Goal: Task Accomplishment & Management: Manage account settings

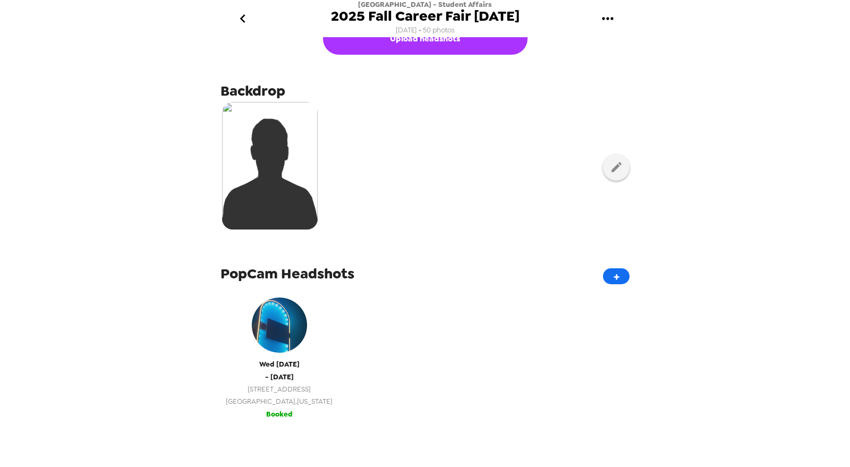
scroll to position [236, 0]
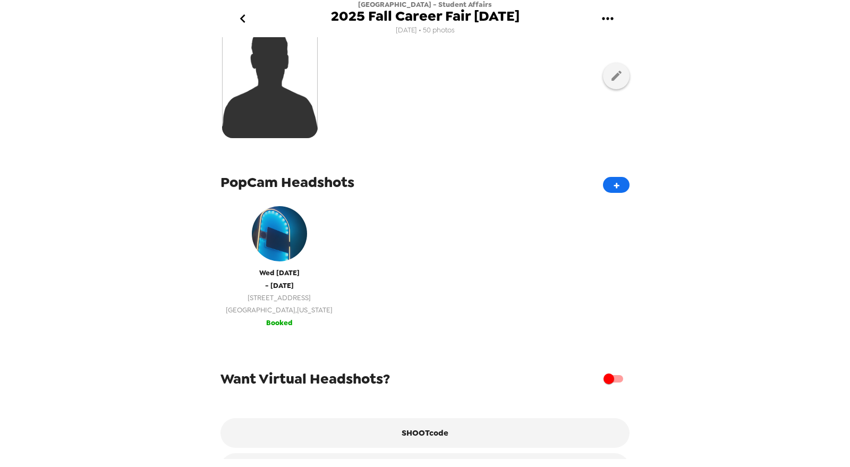
click at [276, 277] on span "[DATE]" at bounding box center [279, 273] width 40 height 12
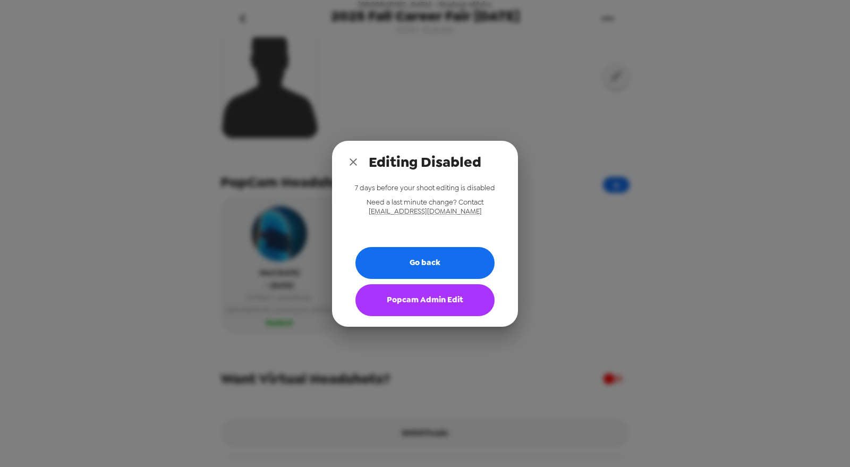
click at [109, 203] on div "Editing Disabled 7 days before your shoot editing is disabled Need a last minut…" at bounding box center [425, 233] width 850 height 467
click at [353, 159] on icon "close" at bounding box center [353, 162] width 13 height 13
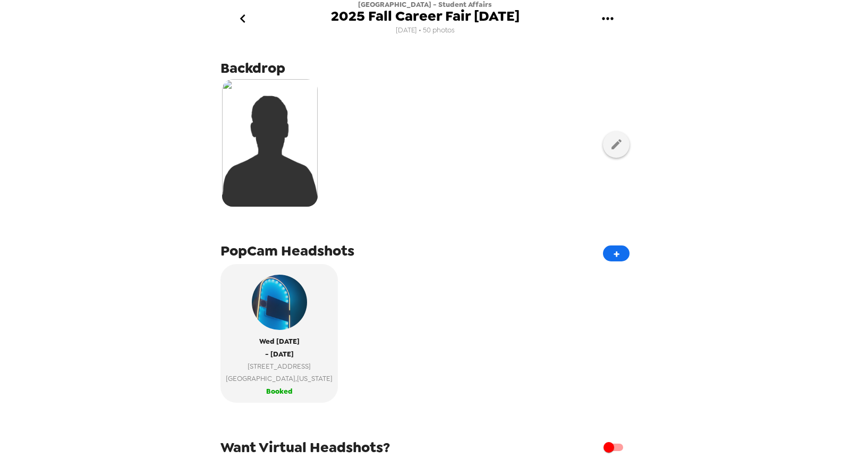
scroll to position [276, 0]
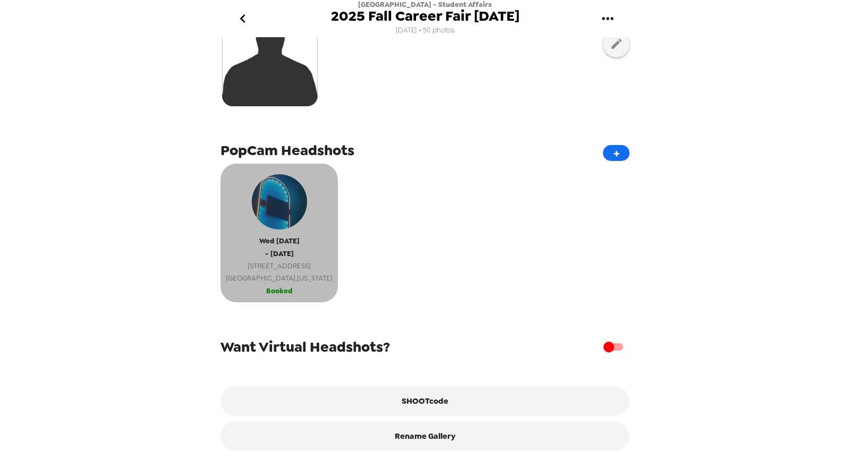
click at [305, 244] on div "[DATE] - [DATE] [STREET_ADDRESS][US_STATE]" at bounding box center [279, 226] width 107 height 115
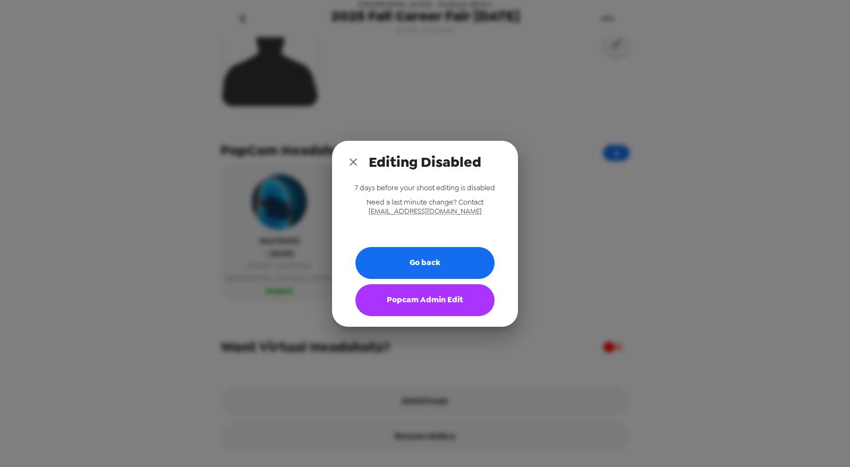
click at [453, 307] on button "Popcam Admin Edit" at bounding box center [424, 300] width 139 height 32
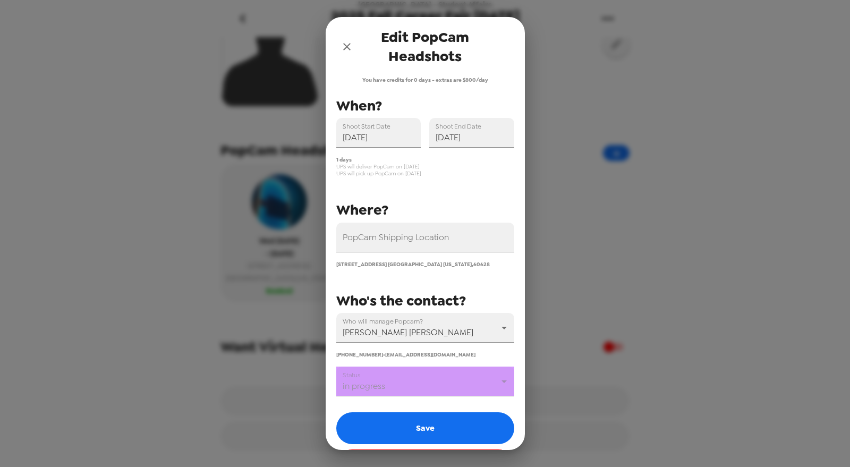
click at [417, 382] on body "[GEOGRAPHIC_DATA] - Student Affairs 2025 Fall Career Fair [DATE] [DATE] • 50 ph…" at bounding box center [425, 233] width 850 height 467
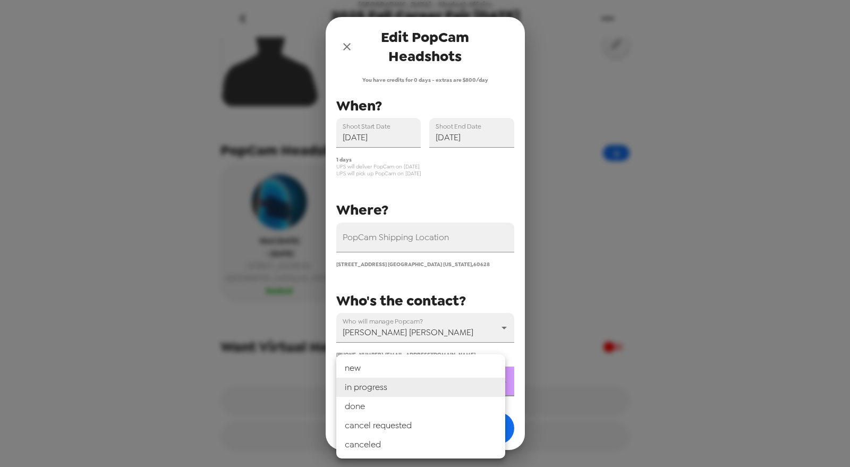
click at [405, 411] on li "done" at bounding box center [420, 406] width 169 height 19
type input "done"
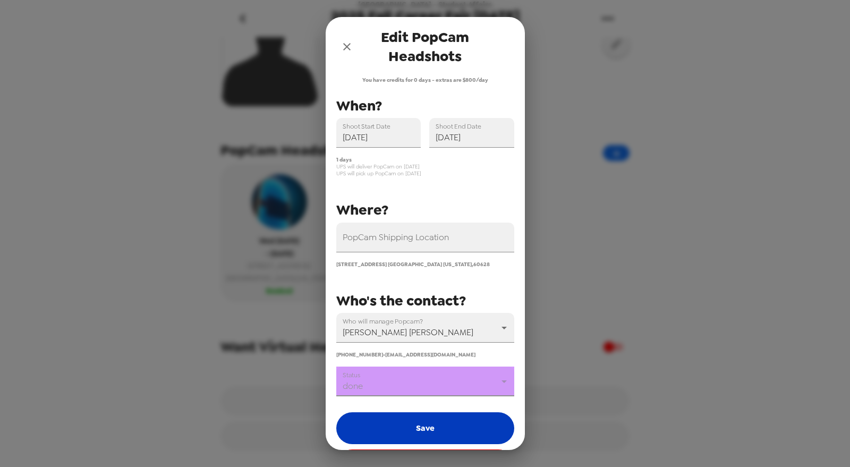
click at [407, 420] on button "Save" at bounding box center [425, 428] width 178 height 32
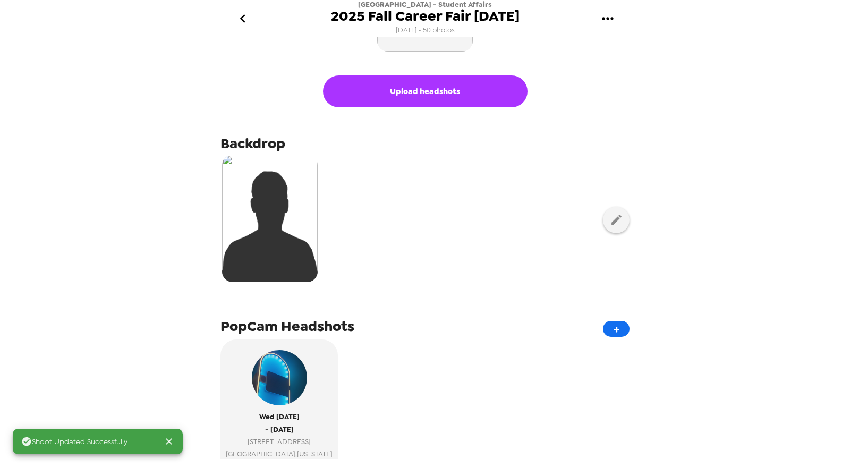
scroll to position [0, 0]
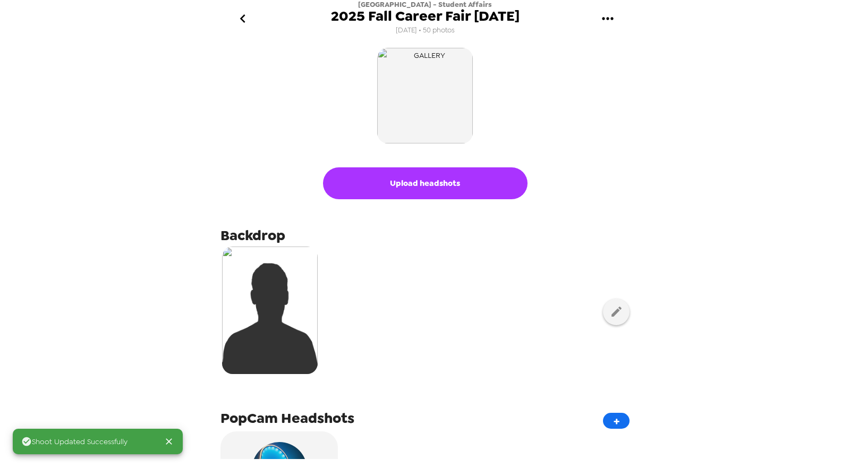
click at [246, 23] on icon "go back" at bounding box center [242, 18] width 17 height 17
